Goal: Find specific page/section: Find specific page/section

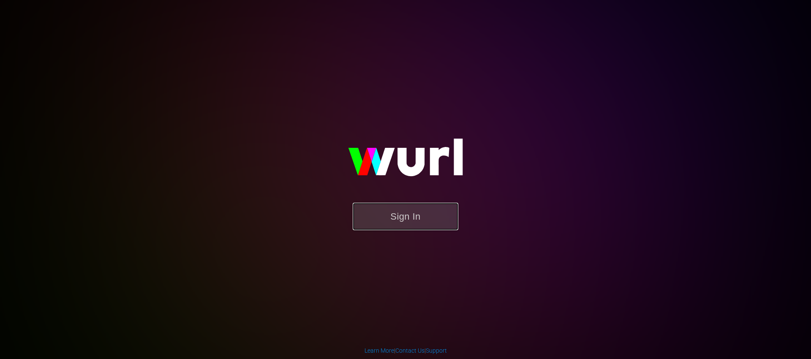
click at [420, 221] on button "Sign In" at bounding box center [406, 216] width 106 height 27
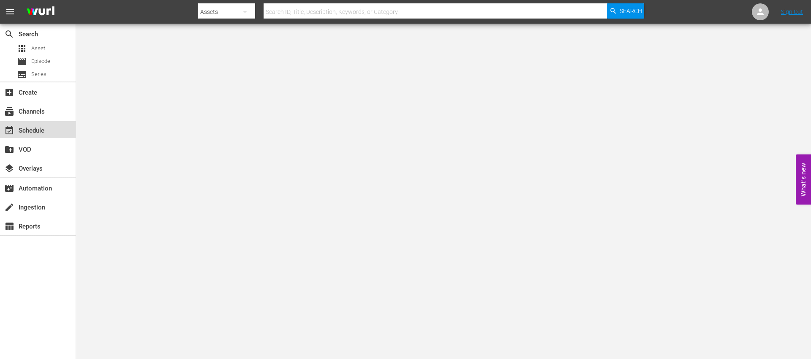
click at [30, 131] on div "event_available Schedule" at bounding box center [23, 129] width 47 height 8
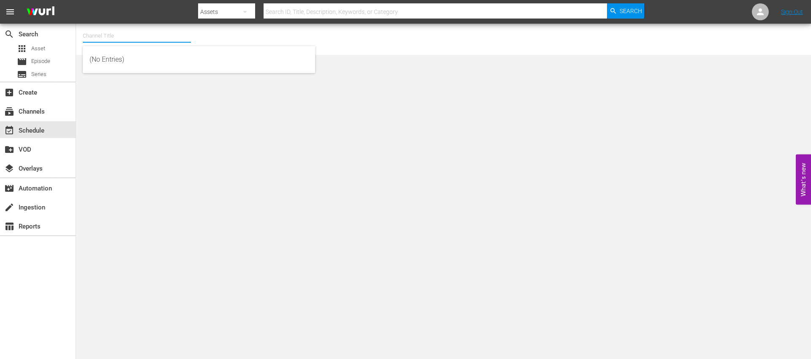
click at [126, 43] on input "text" at bounding box center [137, 36] width 108 height 20
type input "d"
type input "s"
type input "a"
type input "f"
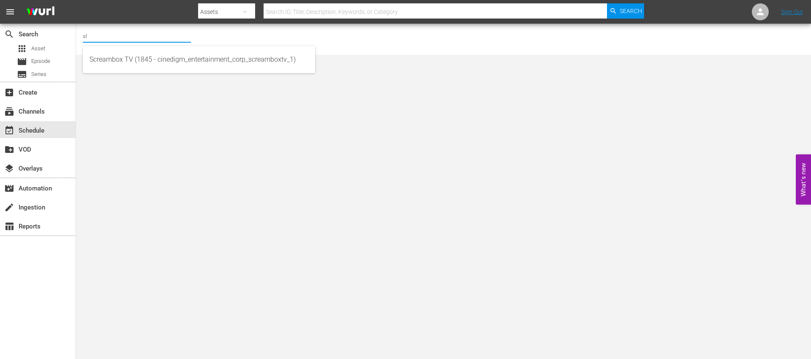
type input "s"
type input "a"
